Goal: Communication & Community: Answer question/provide support

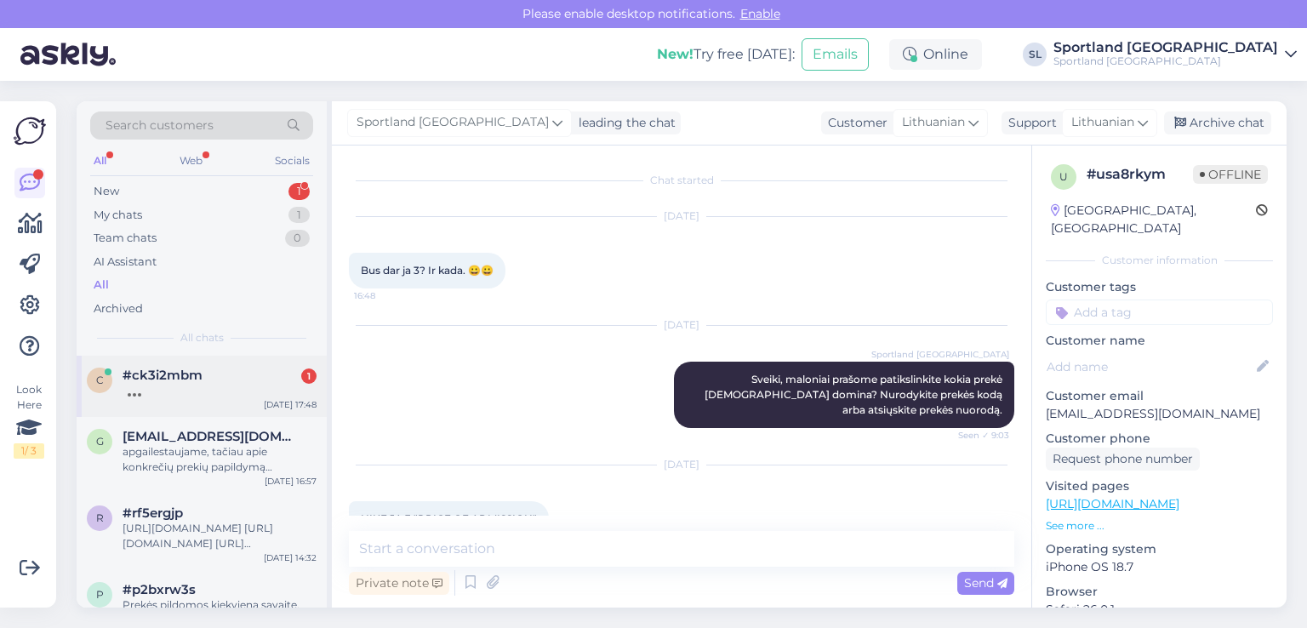
scroll to position [290, 0]
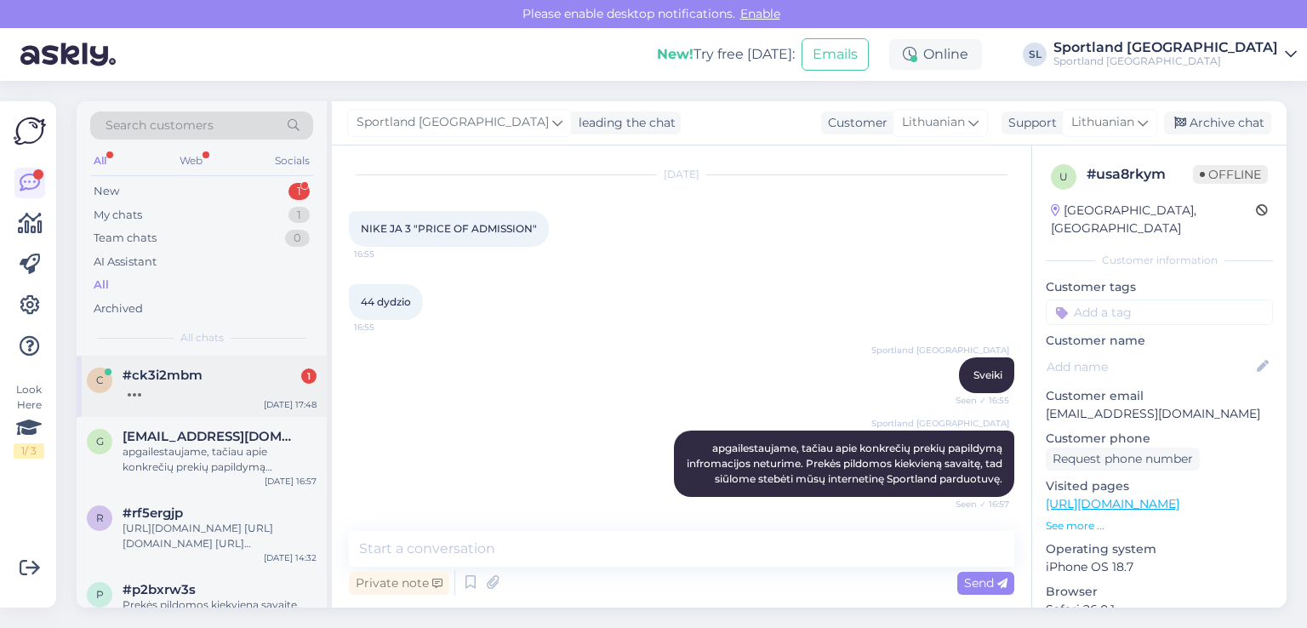
click at [221, 368] on div "#ck3i2mbm 1" at bounding box center [220, 375] width 194 height 15
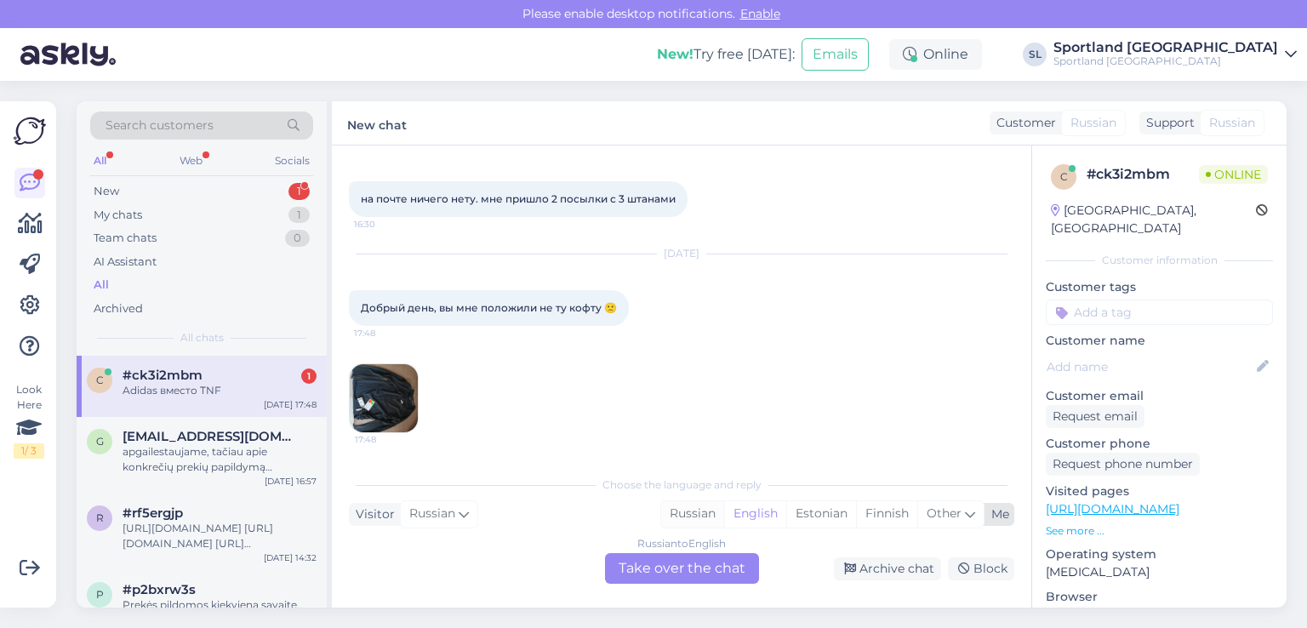
scroll to position [5201, 0]
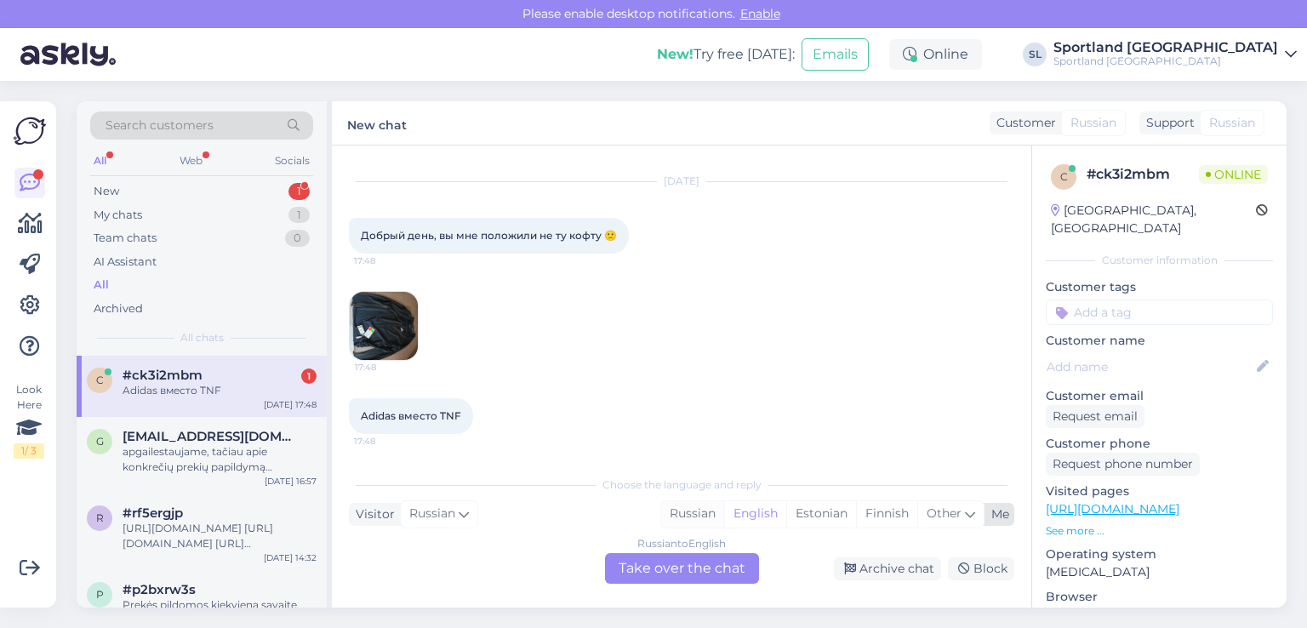
click at [692, 522] on div "Russian" at bounding box center [692, 514] width 63 height 26
click at [699, 576] on div "Russian to Russian Take over the chat" at bounding box center [682, 568] width 154 height 31
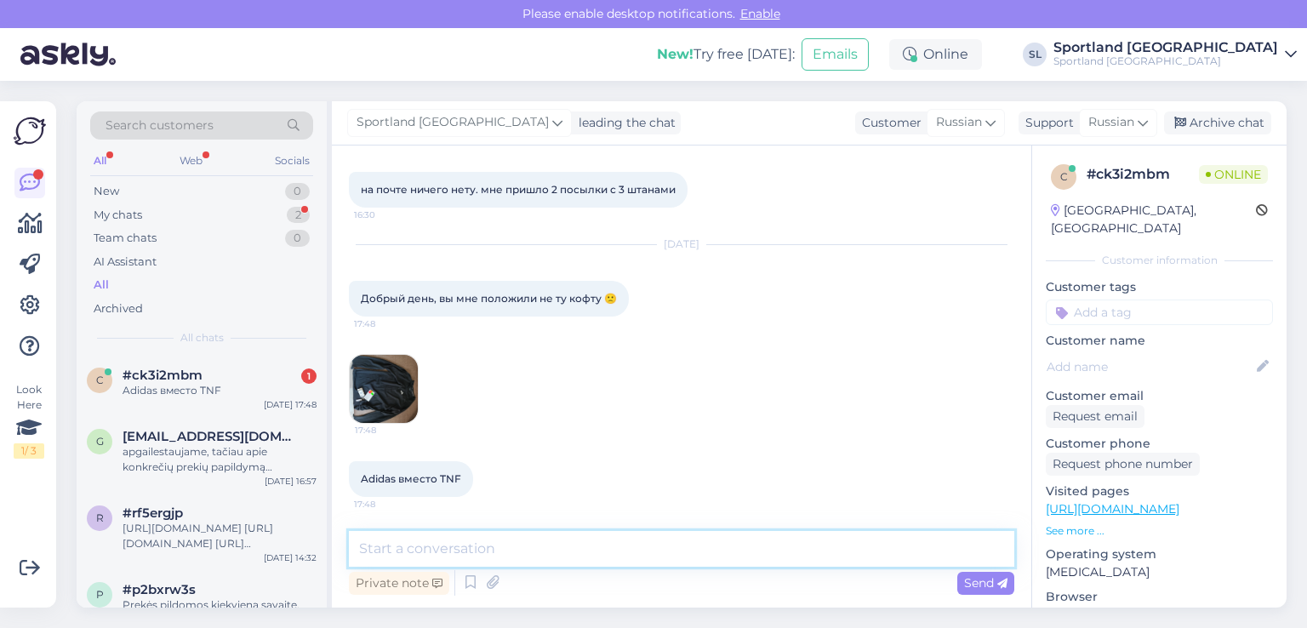
click at [599, 544] on textarea at bounding box center [681, 549] width 665 height 36
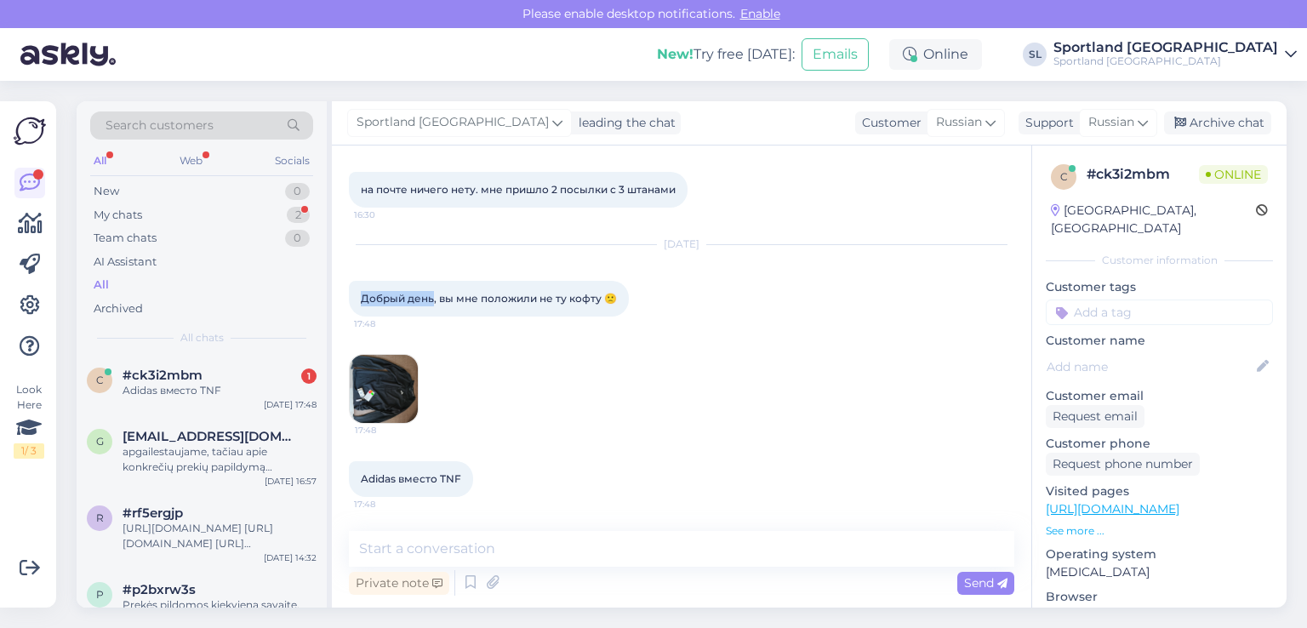
drag, startPoint x: 433, startPoint y: 294, endPoint x: 341, endPoint y: 289, distance: 92.0
click at [341, 289] on div "Chat started Feb 8 2025 Добрый день. извините, но я хотел бы отменить свой зака…" at bounding box center [681, 376] width 699 height 462
copy span "Добрый день"
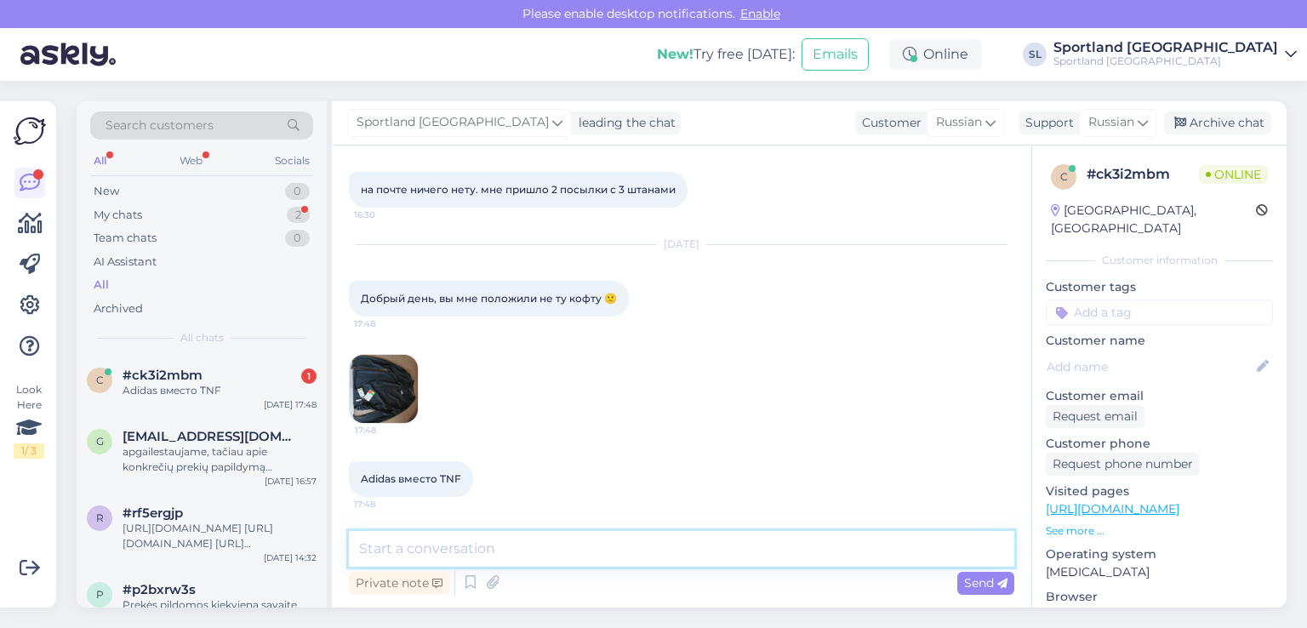
click at [609, 546] on textarea at bounding box center [681, 549] width 665 height 36
paste textarea "Добрый день"
type textarea "Добрый день"
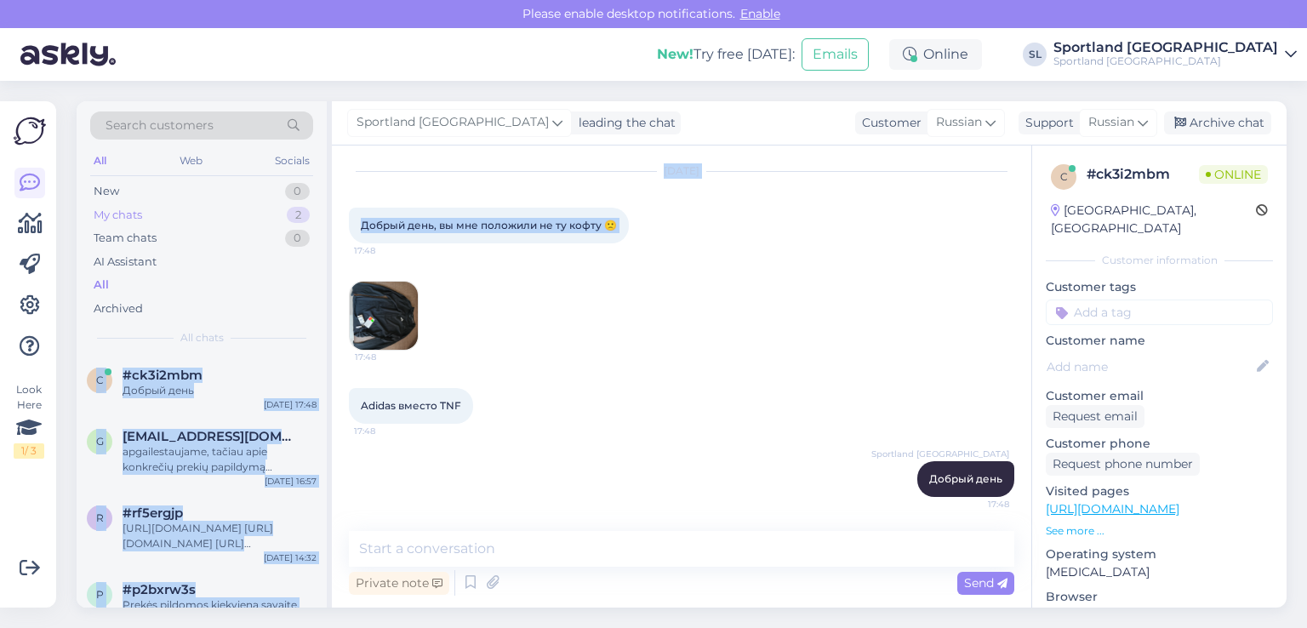
drag, startPoint x: 626, startPoint y: 222, endPoint x: 299, endPoint y: 224, distance: 327.5
click at [299, 224] on div "Search customers All Web Socials New 0 My chats 2 Team chats 0 AI Assistant All…" at bounding box center [682, 354] width 1210 height 506
click at [575, 341] on div "Oct 7 2025 Добрый день, вы мне положили не ту кофту 🙁 17:48 17:48" at bounding box center [681, 261] width 665 height 216
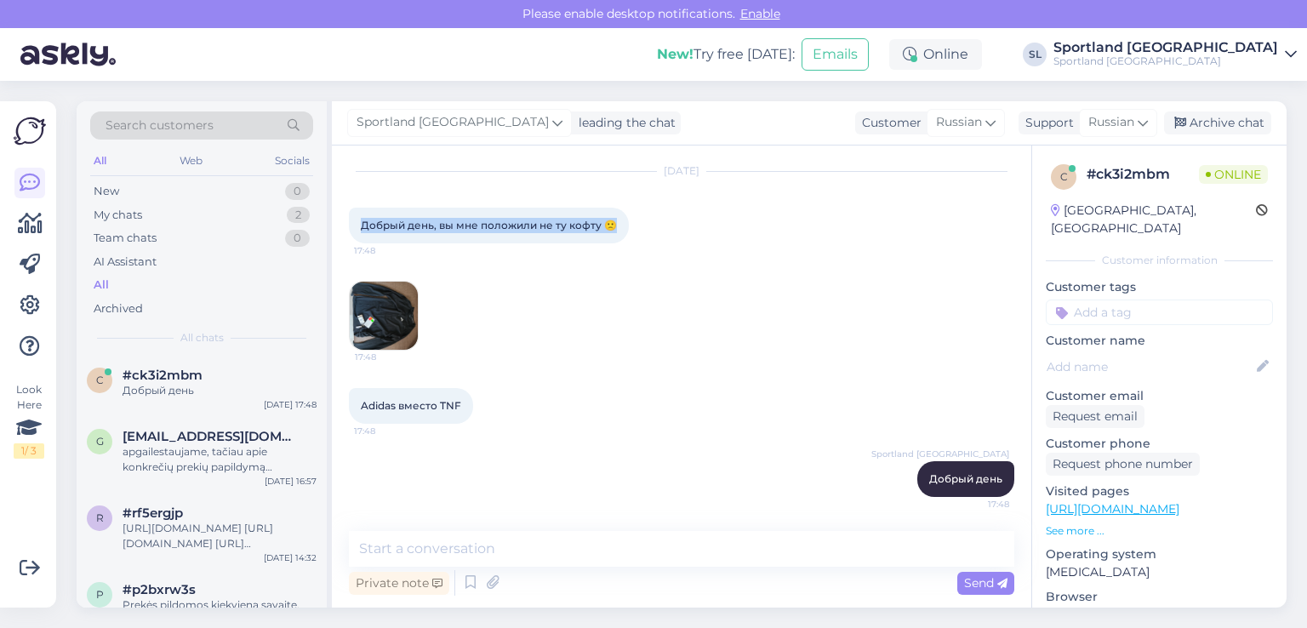
drag, startPoint x: 613, startPoint y: 227, endPoint x: 355, endPoint y: 241, distance: 258.1
click at [355, 241] on div "Добрый день, вы мне положили не ту кофту 🙁 17:48" at bounding box center [489, 226] width 280 height 36
copy span "Добрый день, вы мне положили не ту кофту 🙁"
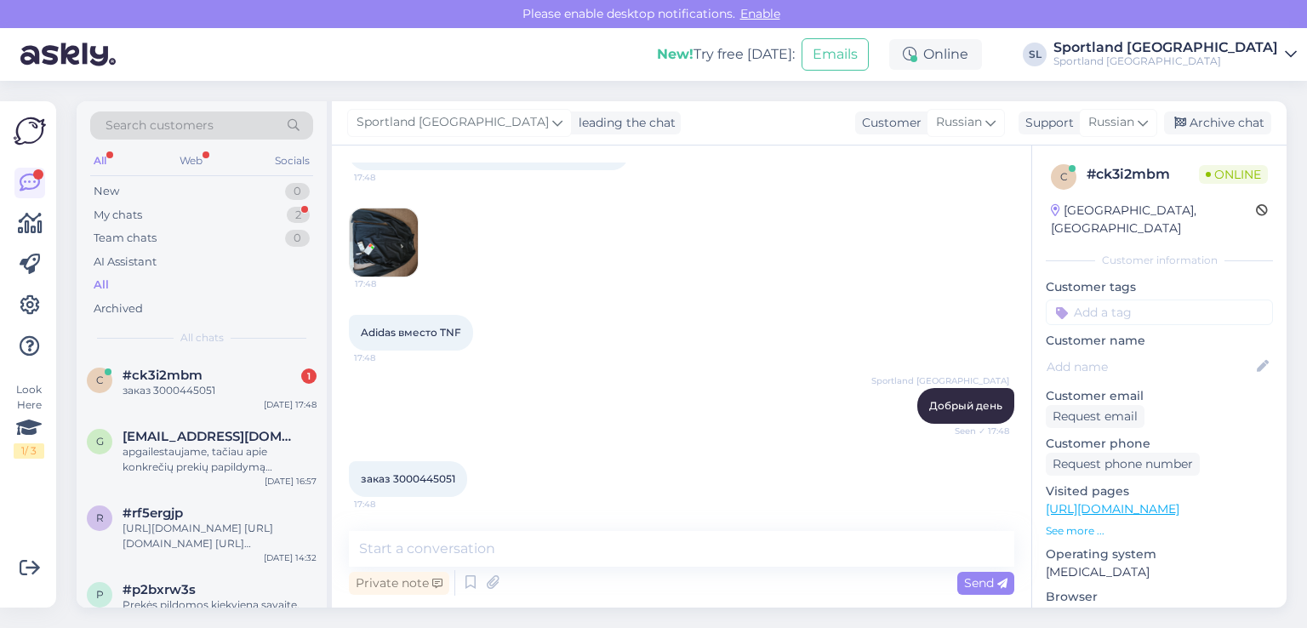
click at [418, 472] on span "заказ 3000445051" at bounding box center [408, 478] width 94 height 13
copy div "3000445051 17:48"
click at [375, 265] on img at bounding box center [384, 242] width 68 height 68
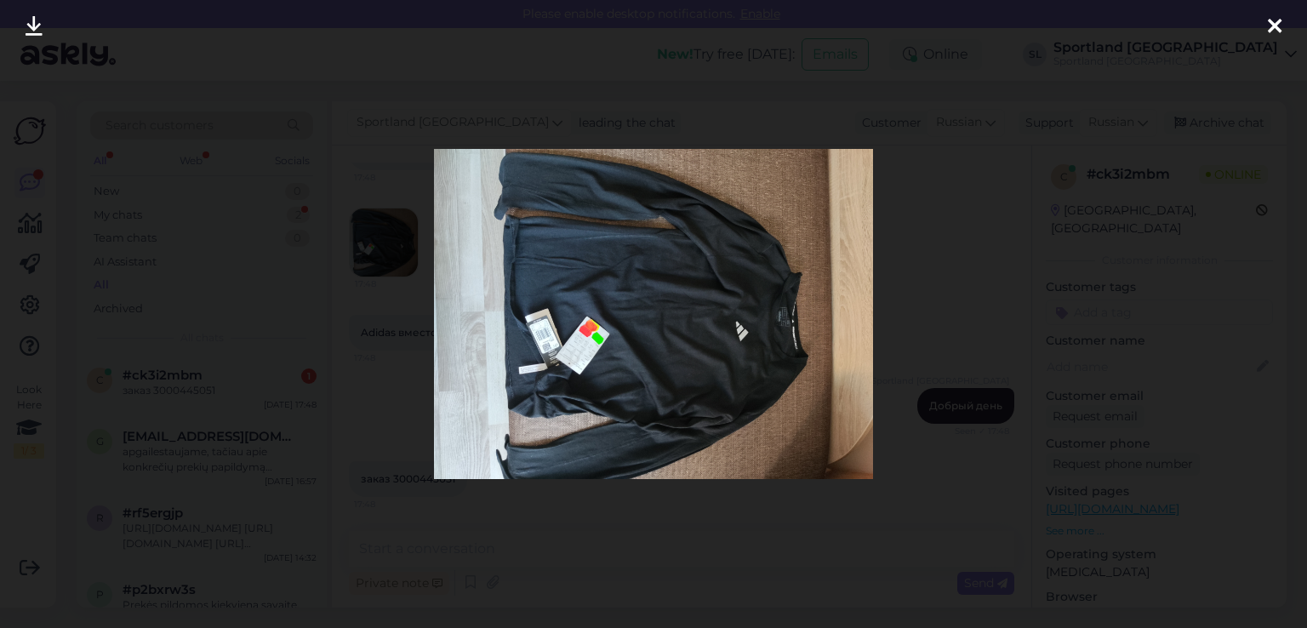
click at [1273, 23] on icon at bounding box center [1275, 27] width 14 height 22
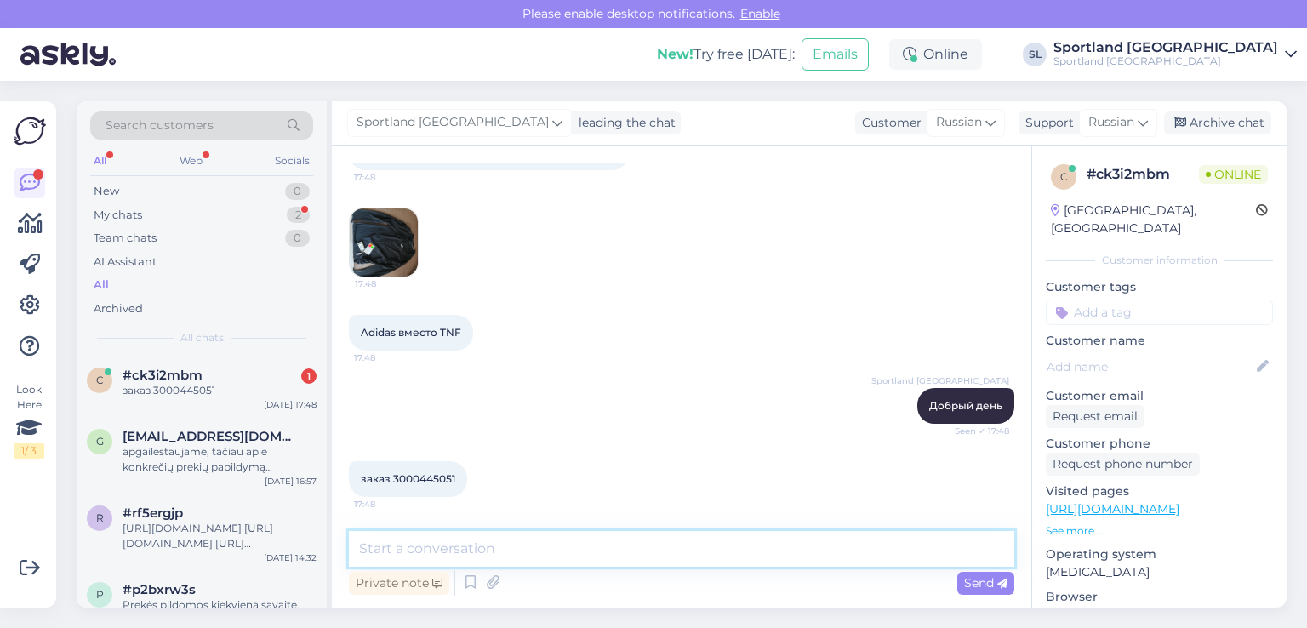
click at [538, 545] on textarea at bounding box center [681, 549] width 665 height 36
paste textarea "пожалуйста, напишите нам по адресу parnavimas@sportland.lt."
click at [641, 549] on textarea "пожалуйста, напишите нам по адресу parnavimas@sportland.lt." at bounding box center [681, 549] width 665 height 36
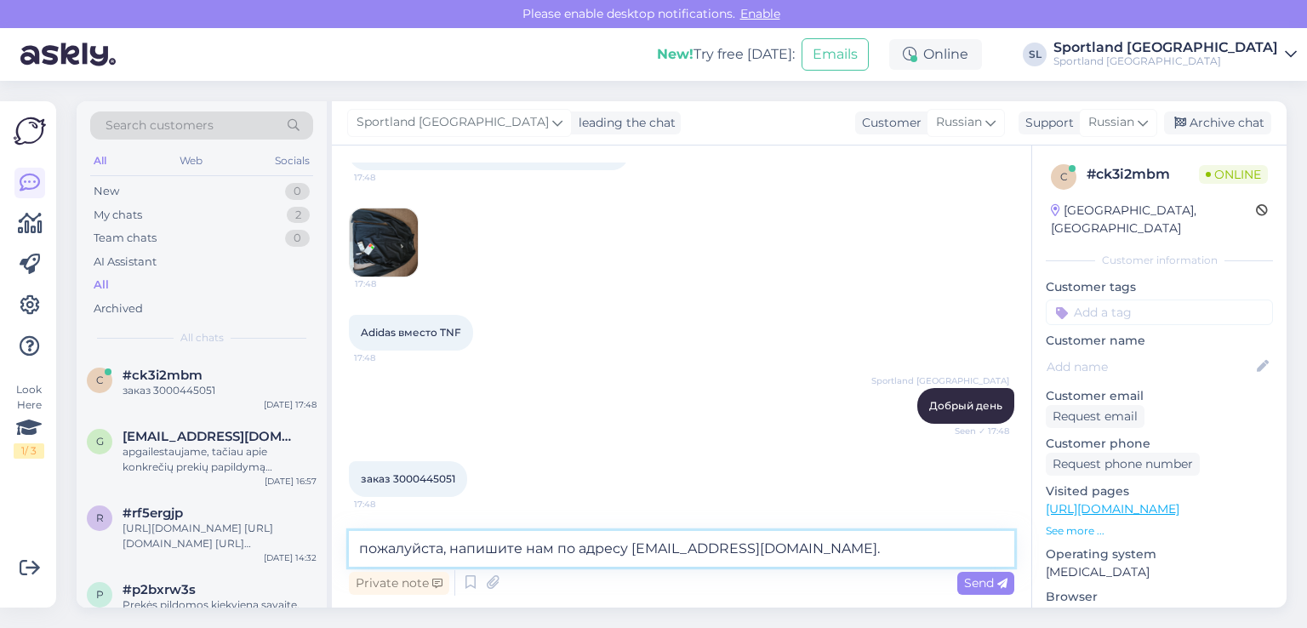
type textarea "пожалуйста, напишите нам по адресу aptarnavimas@sportland.lt."
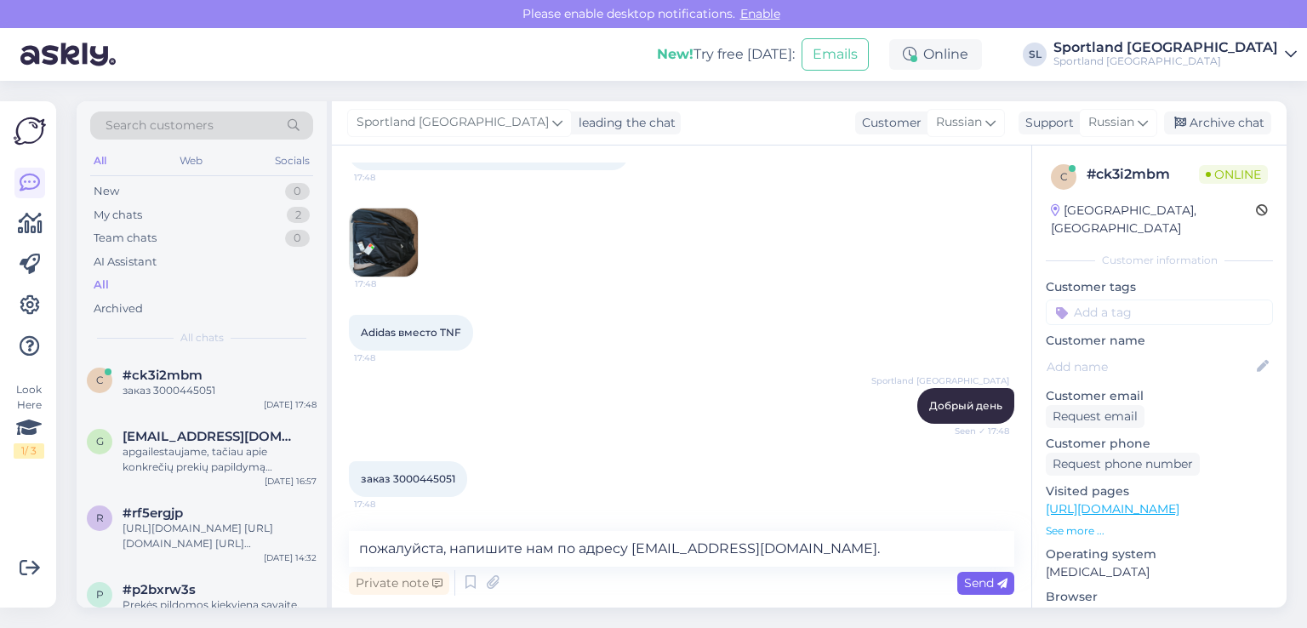
click at [970, 585] on span "Send" at bounding box center [985, 582] width 43 height 15
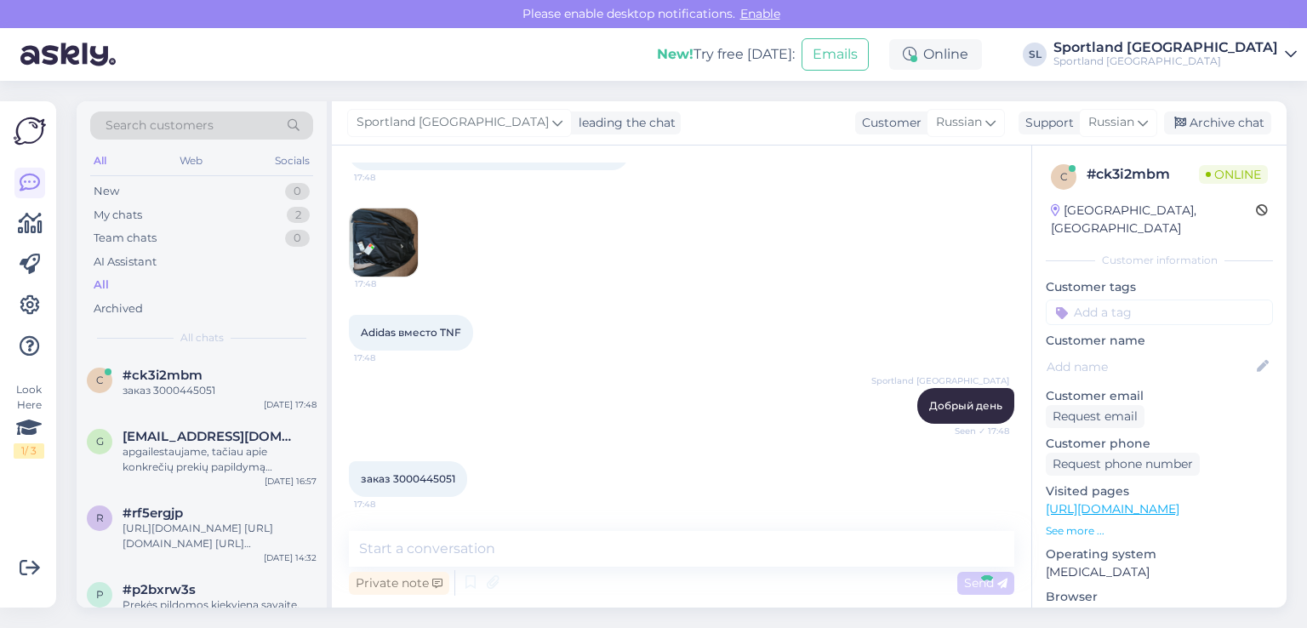
scroll to position [5373, 0]
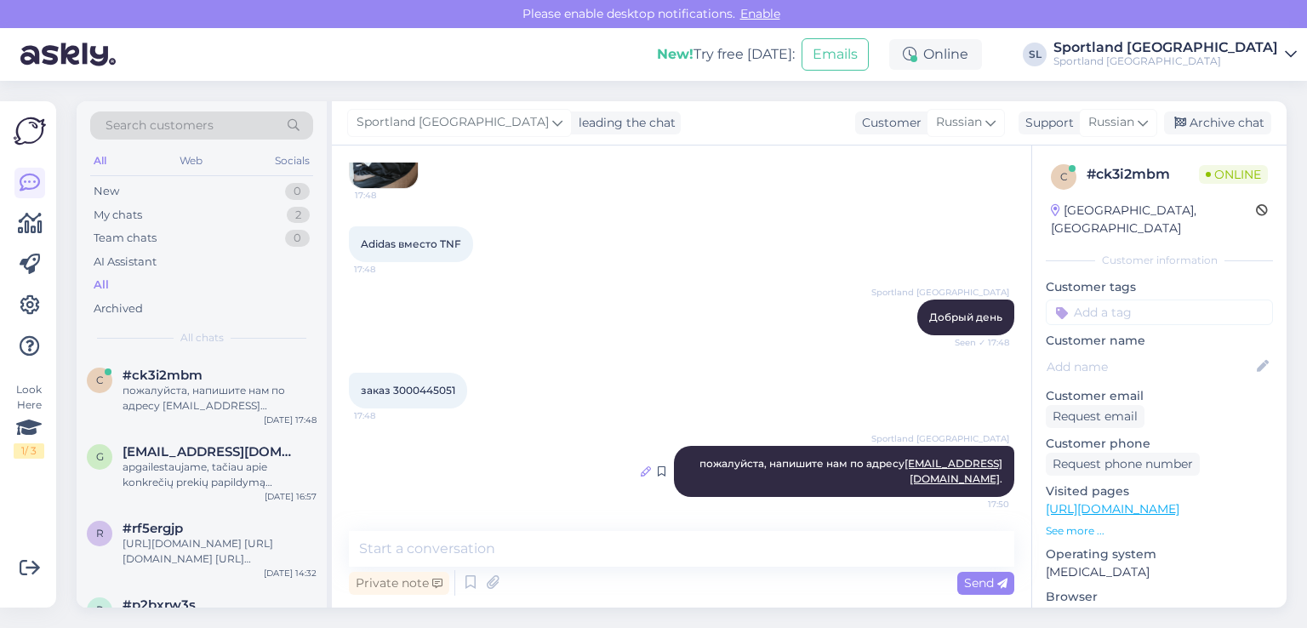
click at [641, 470] on icon at bounding box center [646, 471] width 10 height 10
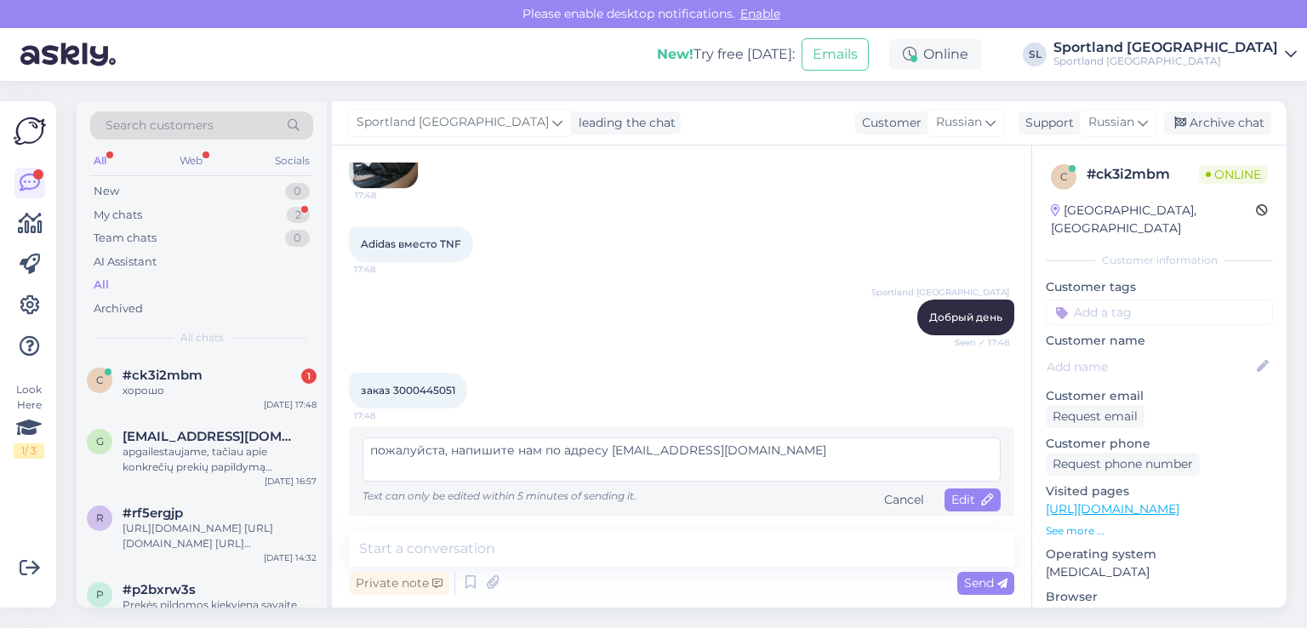
scroll to position [5452, 0]
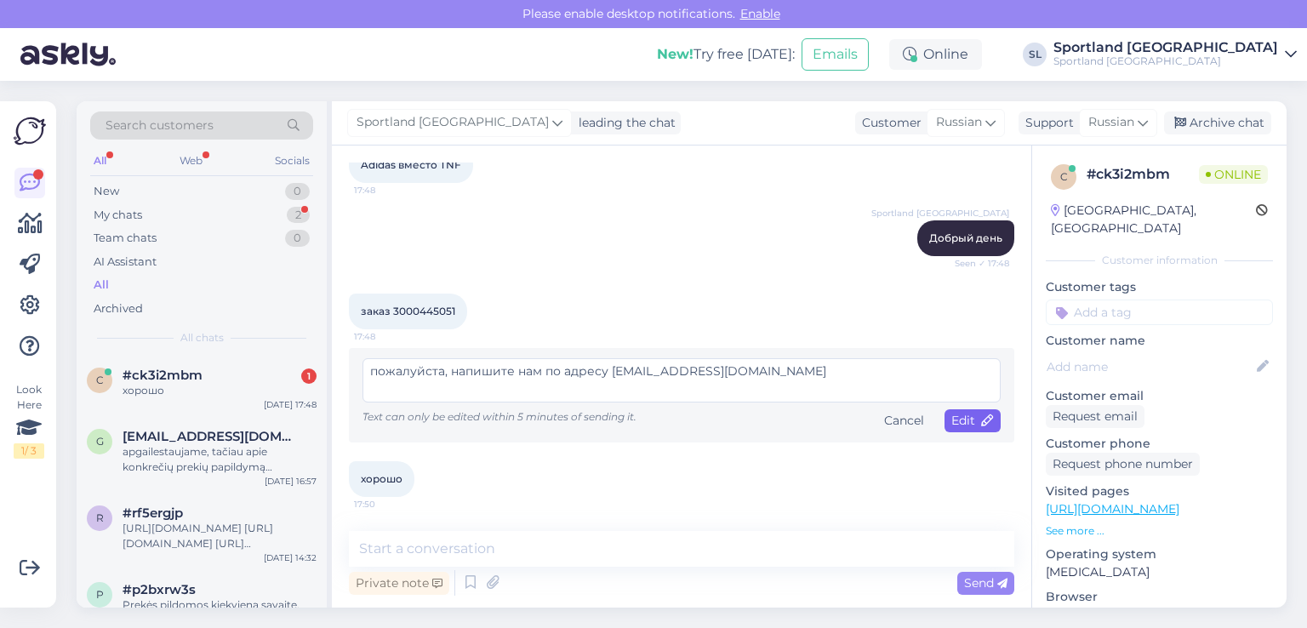
type textarea "пожалуйста, напишите нам по адресу aptarnavimas@sportland.lt"
click at [982, 415] on icon at bounding box center [988, 421] width 12 height 12
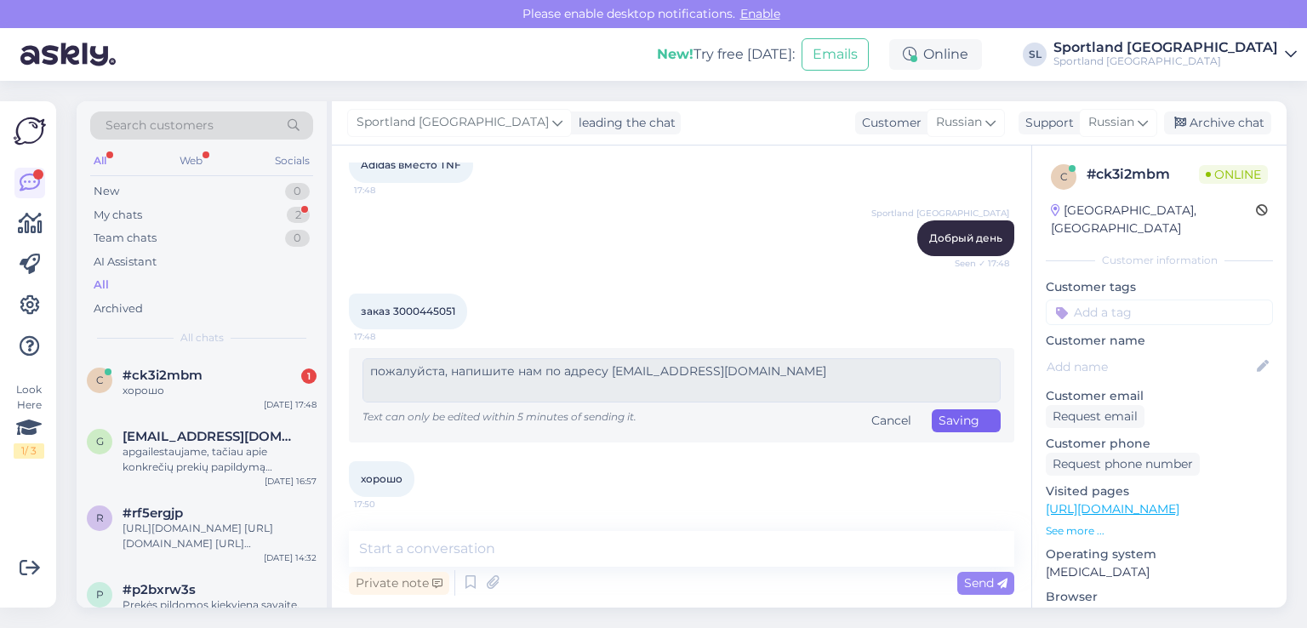
scroll to position [5446, 0]
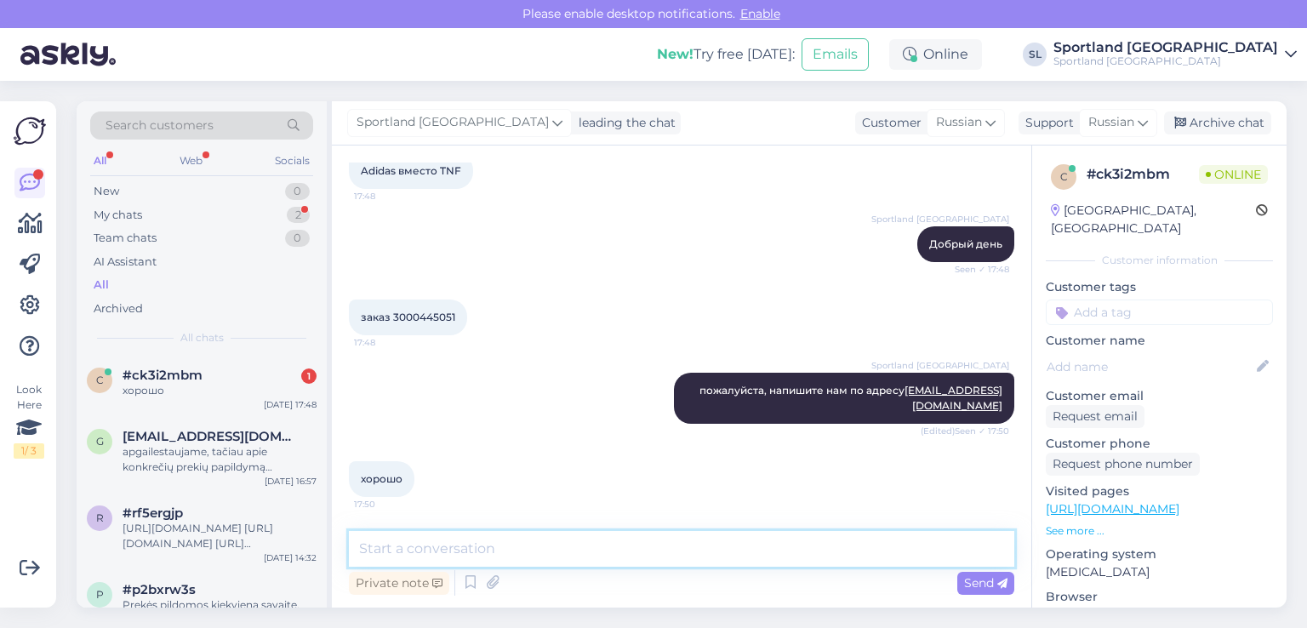
click at [733, 542] on textarea at bounding box center [681, 549] width 665 height 36
paste textarea "мы будем ждать твоего письма"
type textarea "мы будем ждать твоего письма"
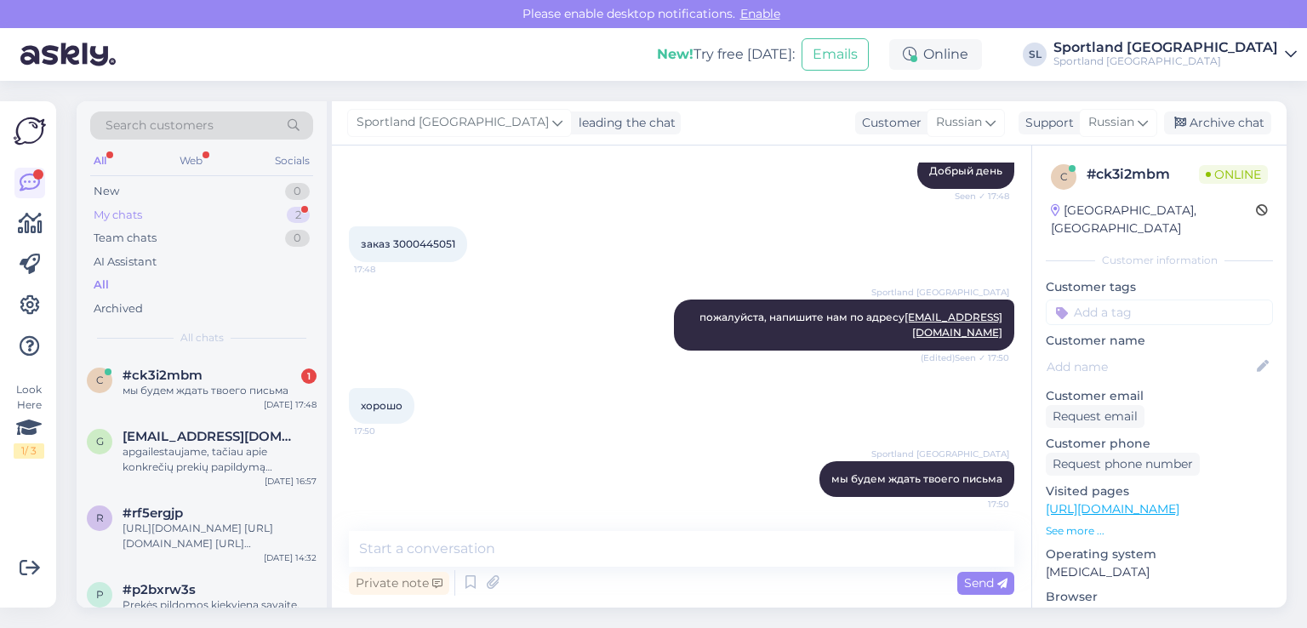
click at [129, 214] on div "My chats" at bounding box center [118, 215] width 48 height 17
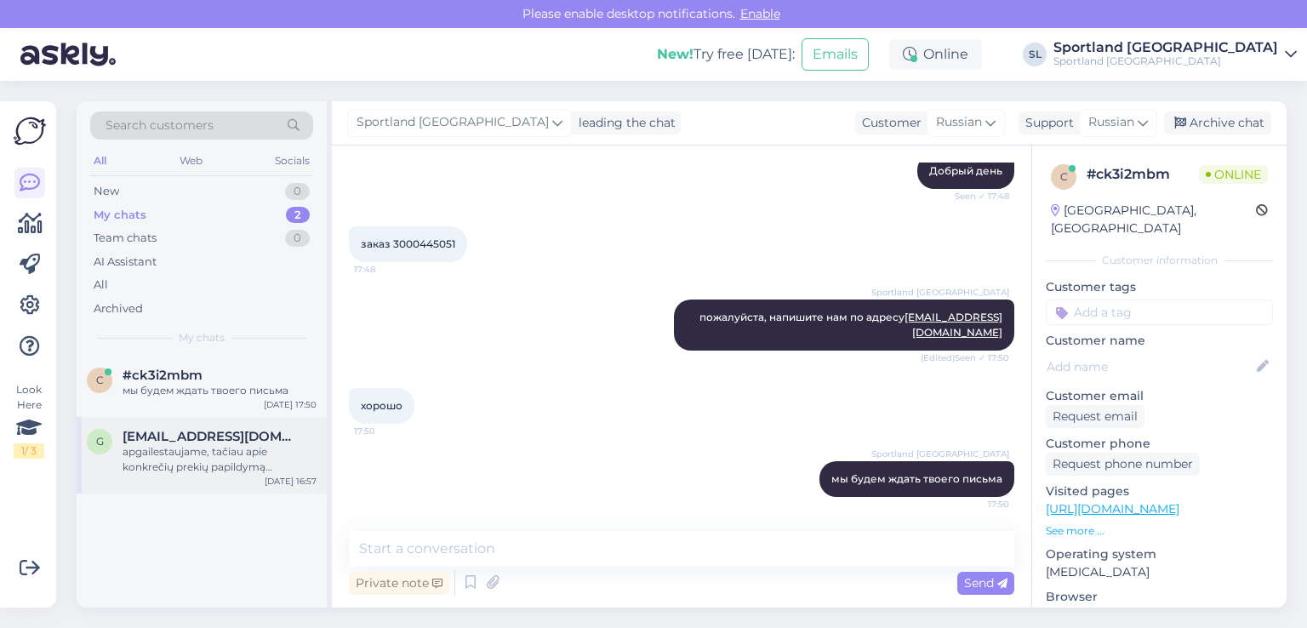
click at [150, 459] on div "apgailestaujame, tačiau apie konkrečių prekių papildymą infromacijos neturime. …" at bounding box center [220, 459] width 194 height 31
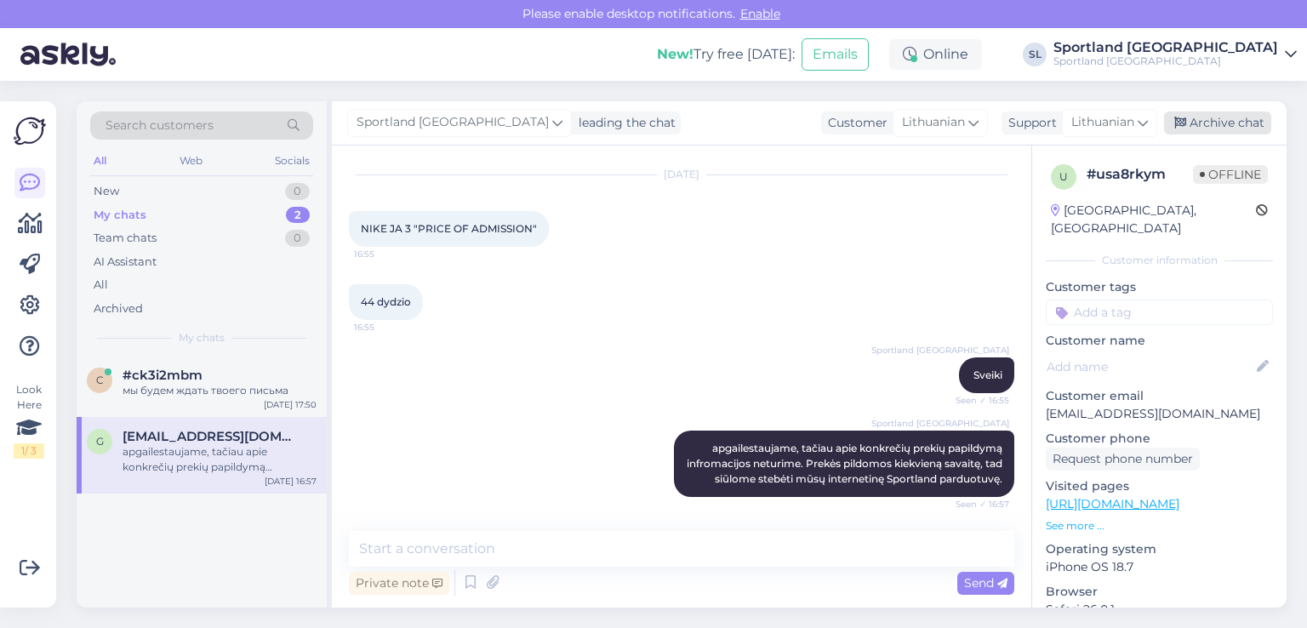
click at [1240, 118] on div "Archive chat" at bounding box center [1217, 122] width 107 height 23
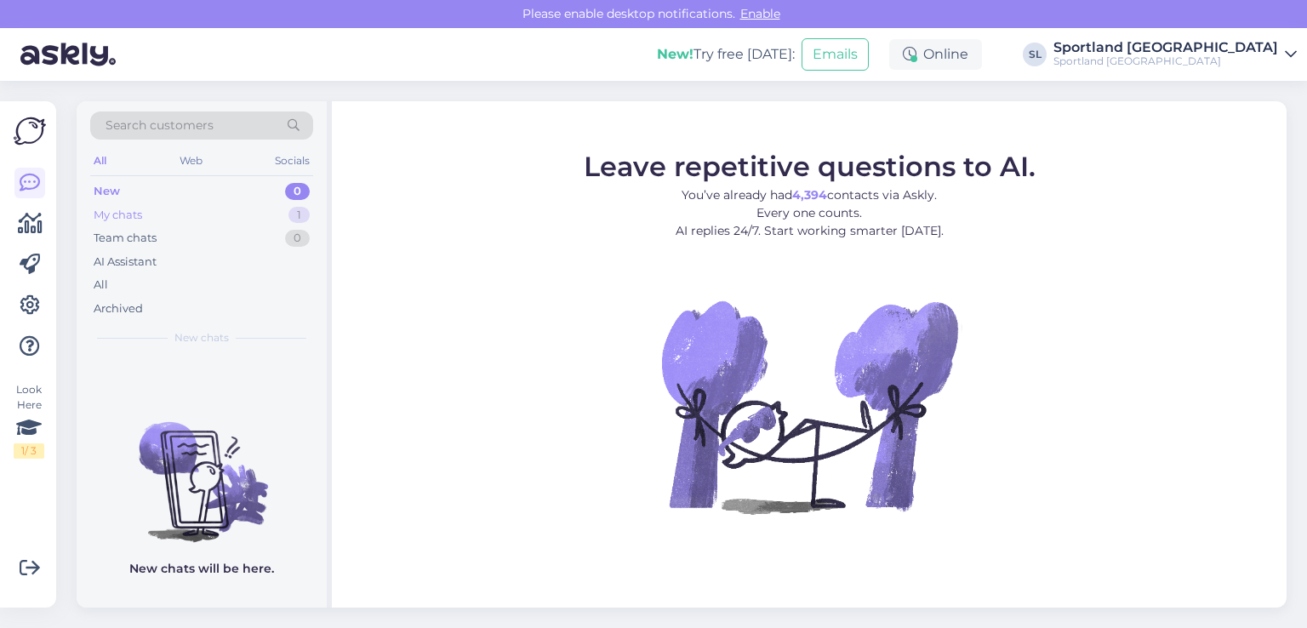
click at [191, 218] on div "My chats 1" at bounding box center [201, 215] width 223 height 24
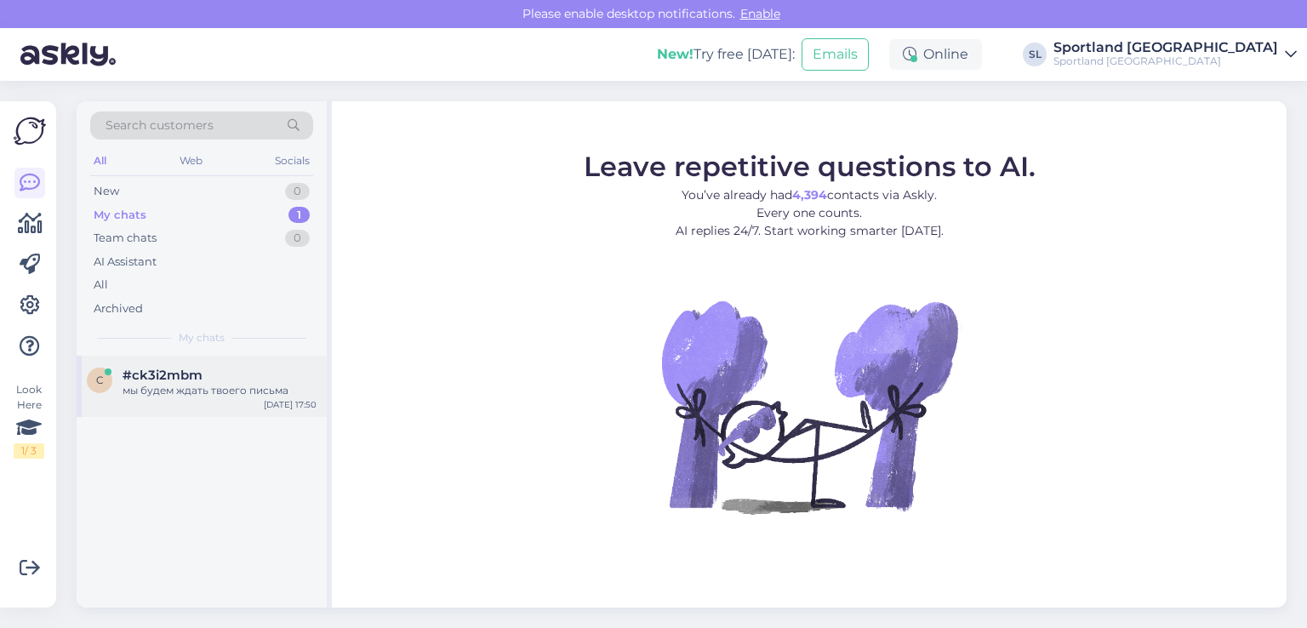
click at [208, 398] on div "c #ck3i2mbm мы будем ждать твоего письма [DATE] 17:50" at bounding box center [202, 386] width 250 height 61
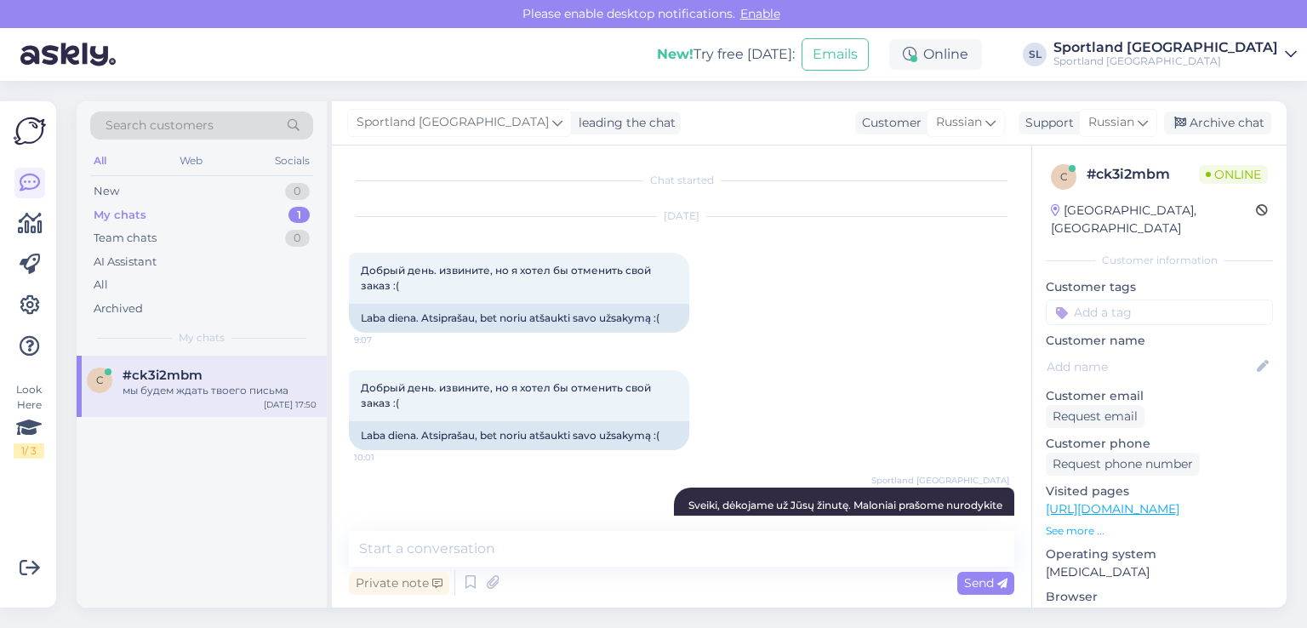
scroll to position [5519, 0]
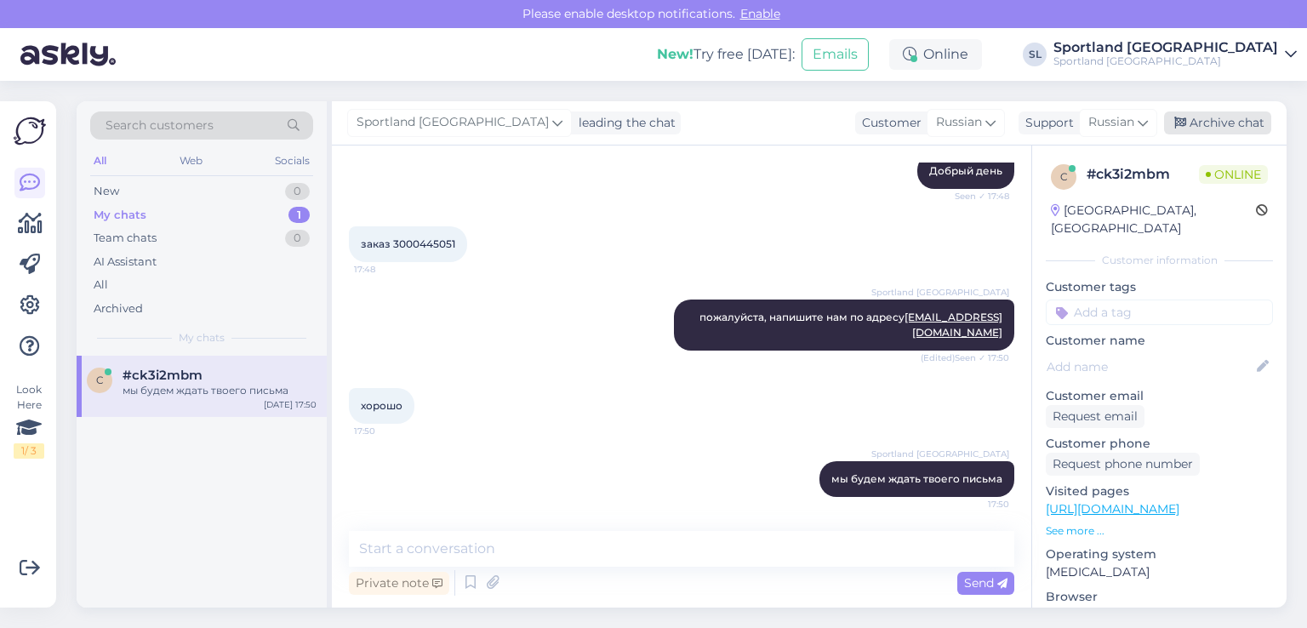
click at [1211, 127] on div "Archive chat" at bounding box center [1217, 122] width 107 height 23
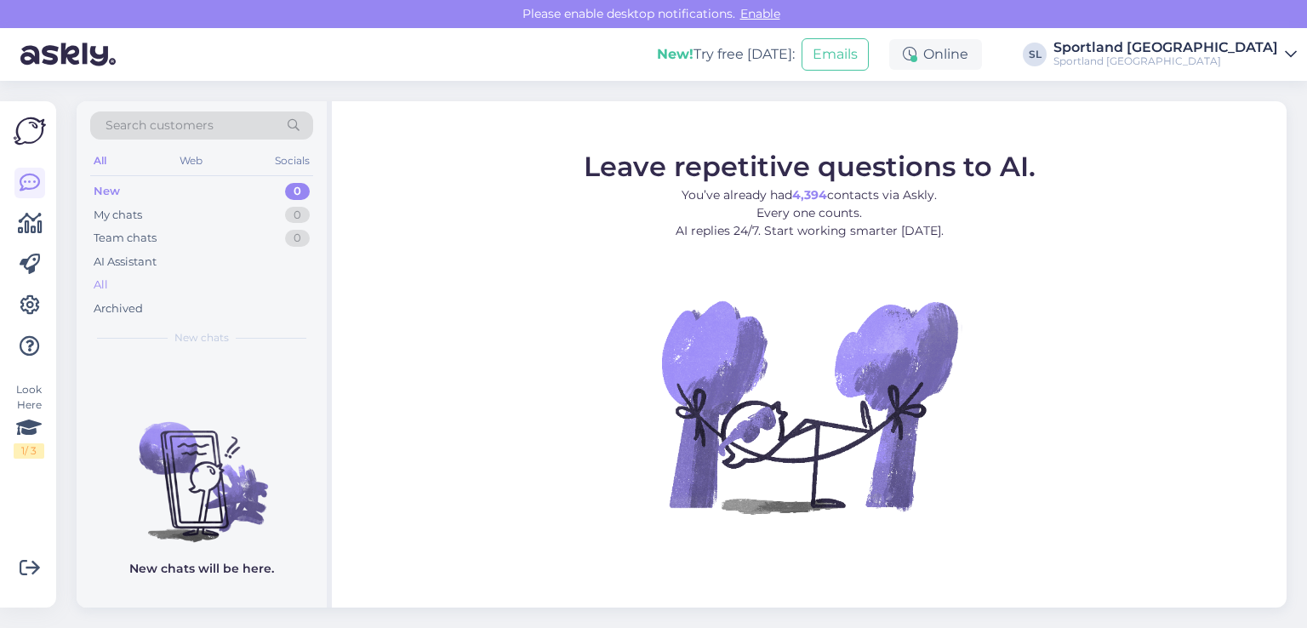
click at [121, 279] on div "All" at bounding box center [201, 285] width 223 height 24
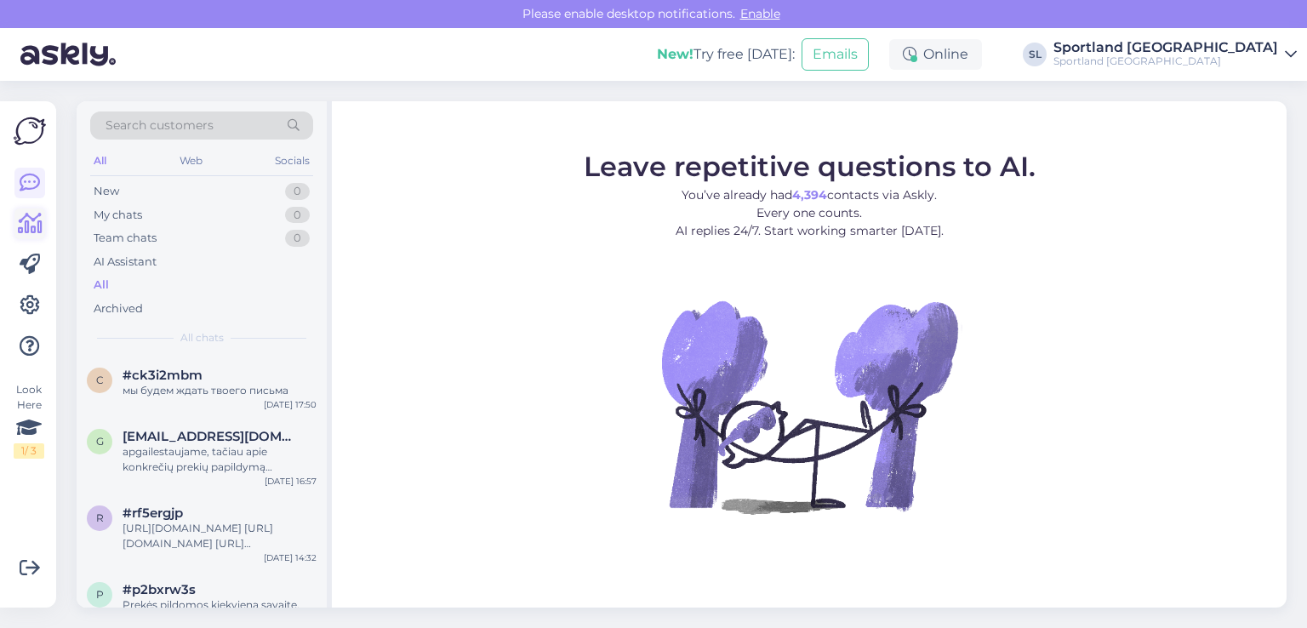
click at [44, 219] on link at bounding box center [29, 223] width 31 height 31
